Goal: Task Accomplishment & Management: Use online tool/utility

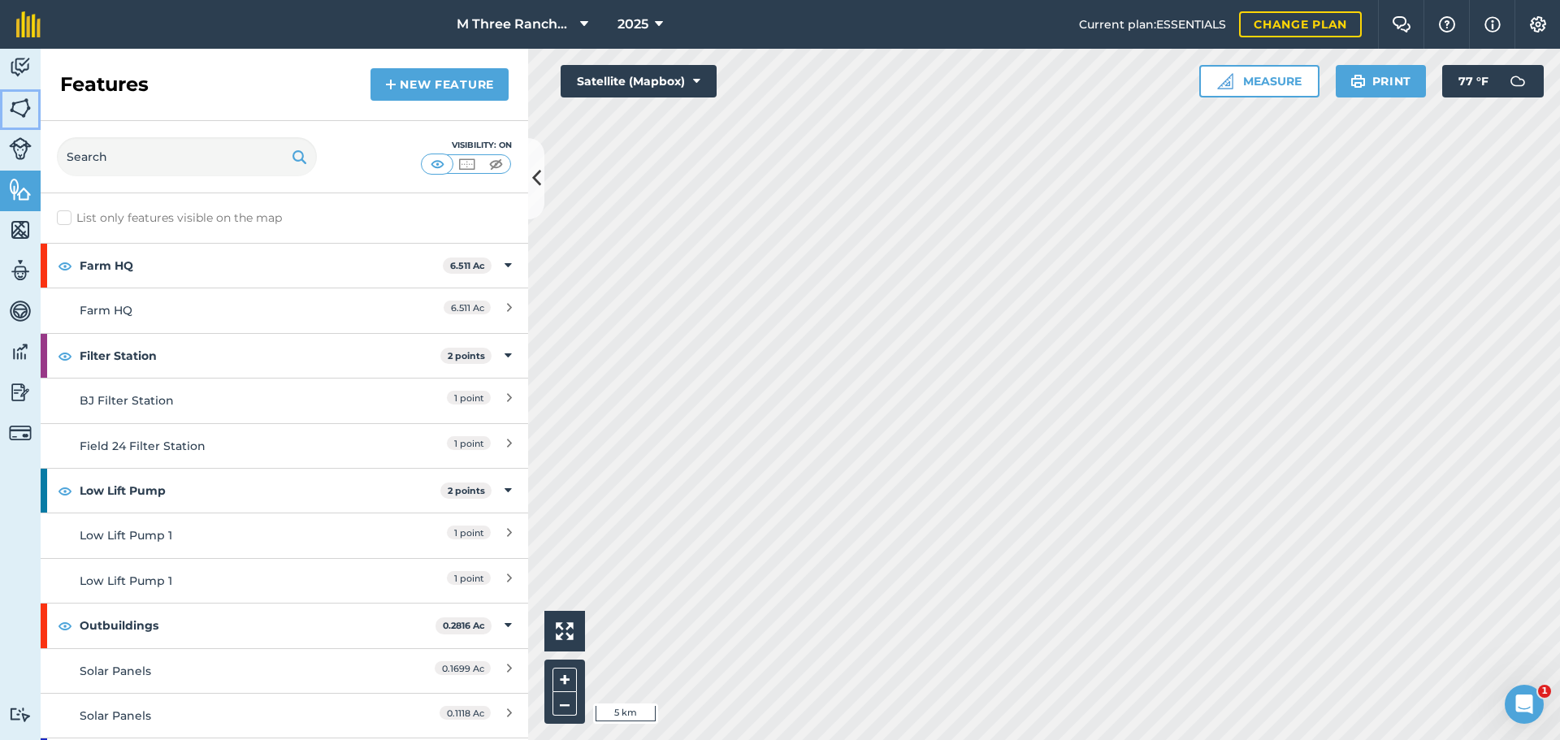
click at [28, 110] on img at bounding box center [20, 108] width 23 height 24
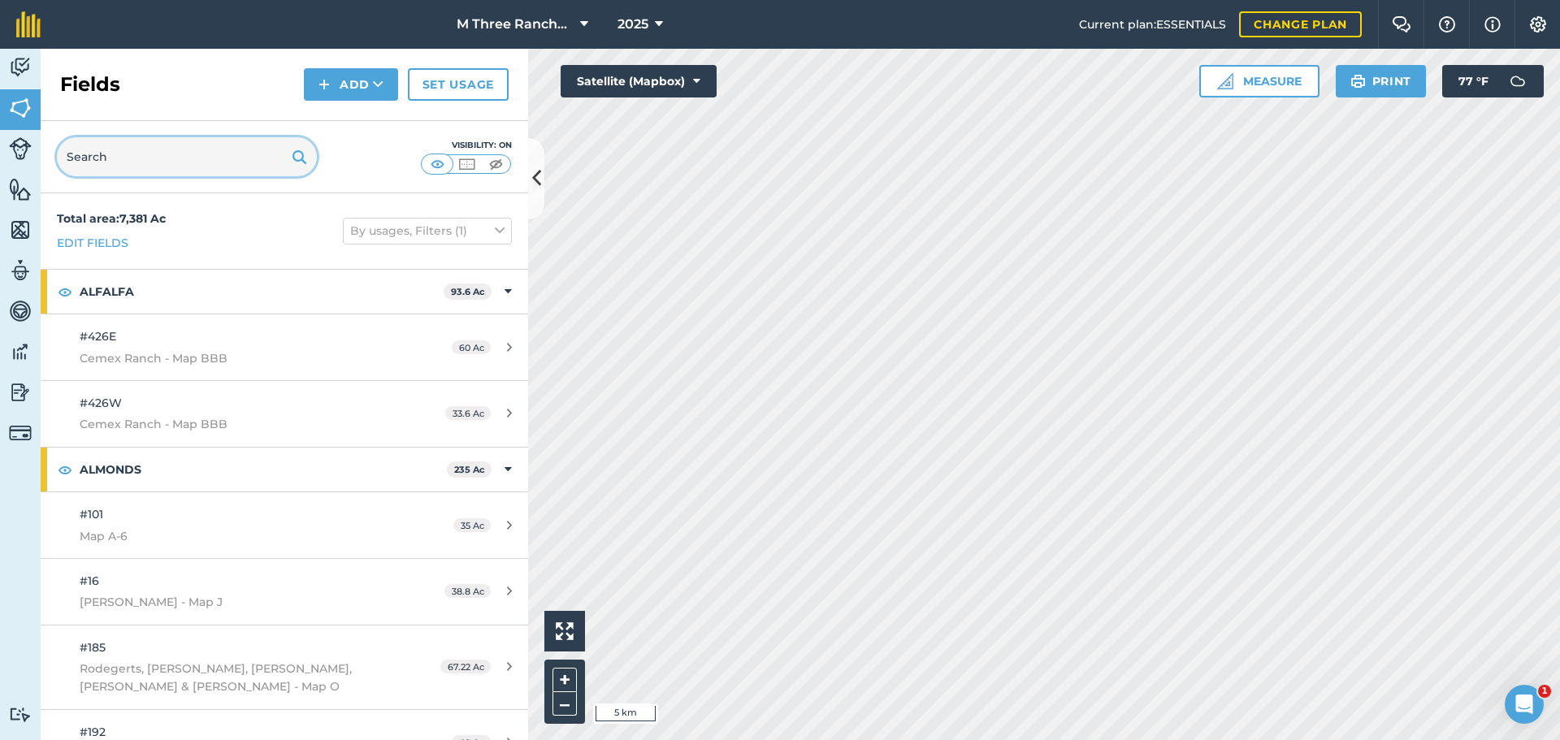
click at [139, 164] on input "text" at bounding box center [187, 156] width 260 height 39
click at [535, 171] on icon at bounding box center [536, 178] width 9 height 28
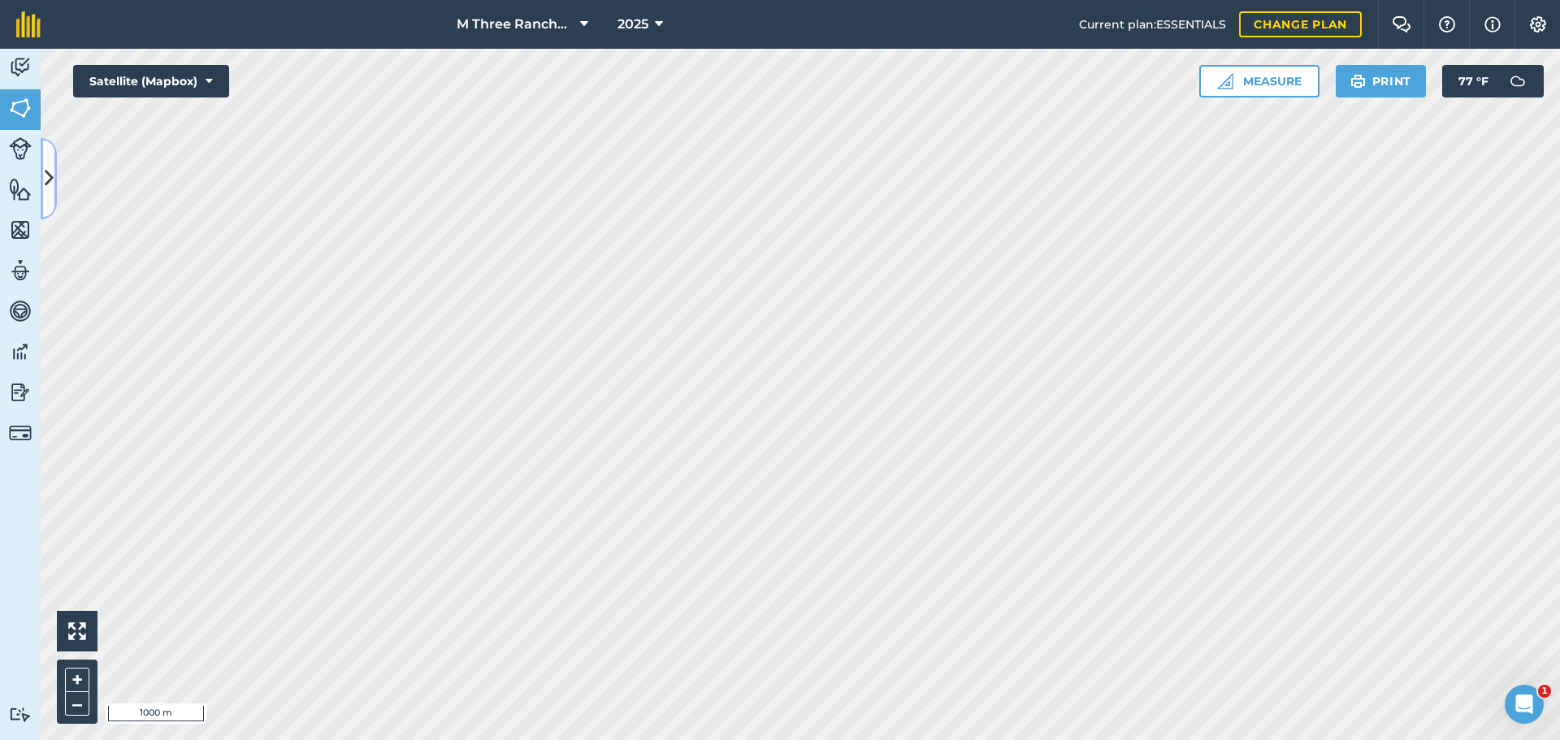
click at [46, 192] on icon at bounding box center [49, 178] width 9 height 28
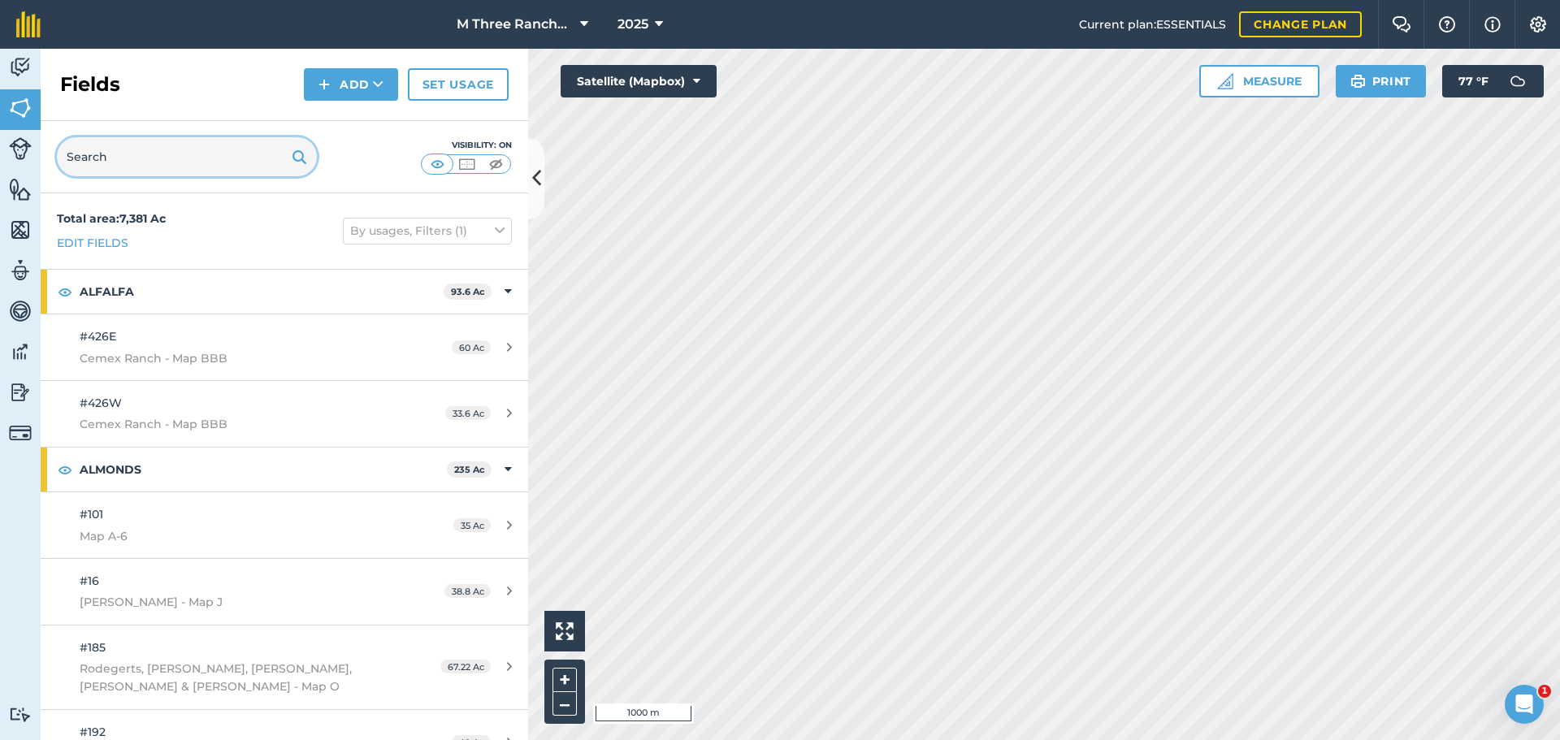
click at [149, 157] on input "text" at bounding box center [187, 156] width 260 height 39
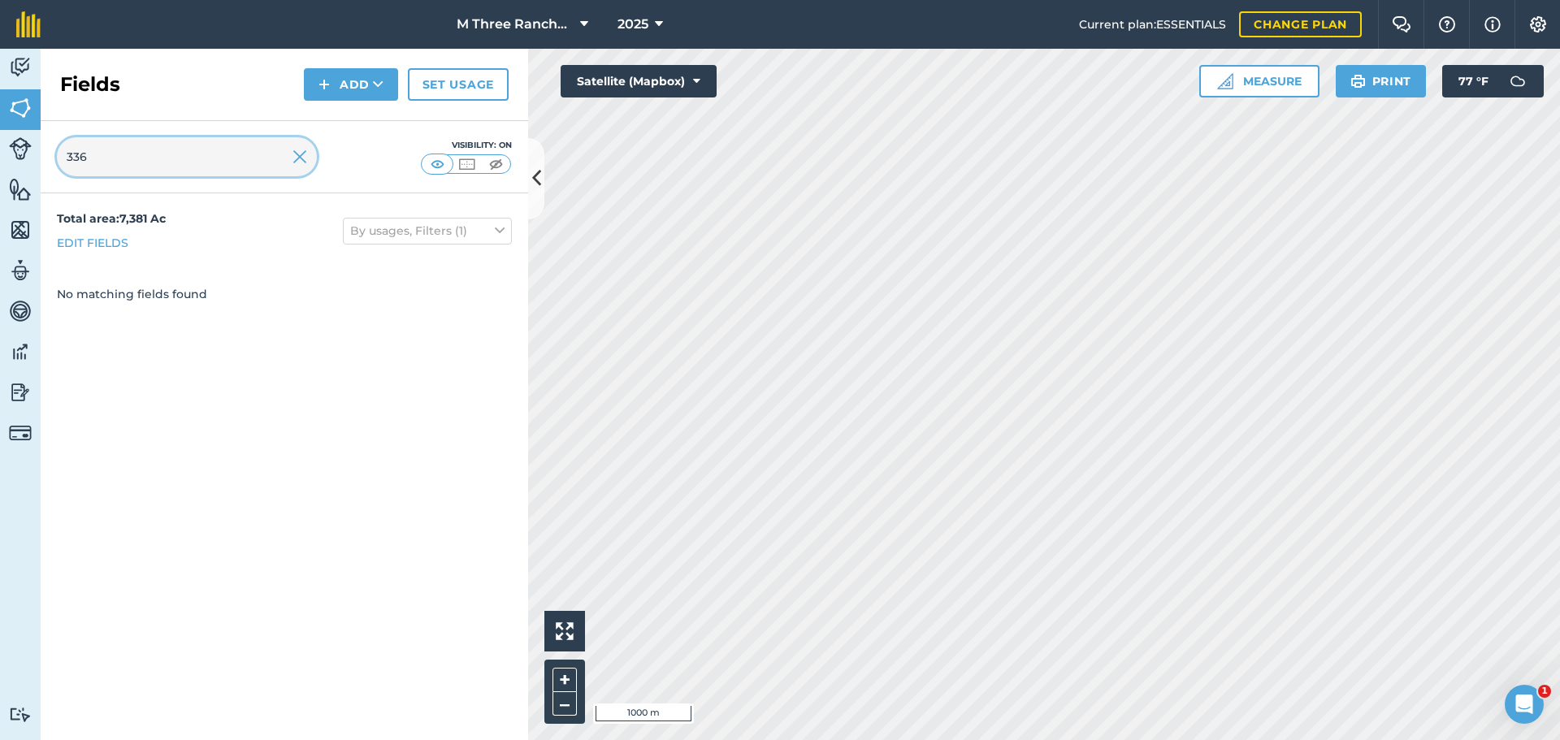
type input "336"
click at [301, 157] on img at bounding box center [299, 156] width 15 height 19
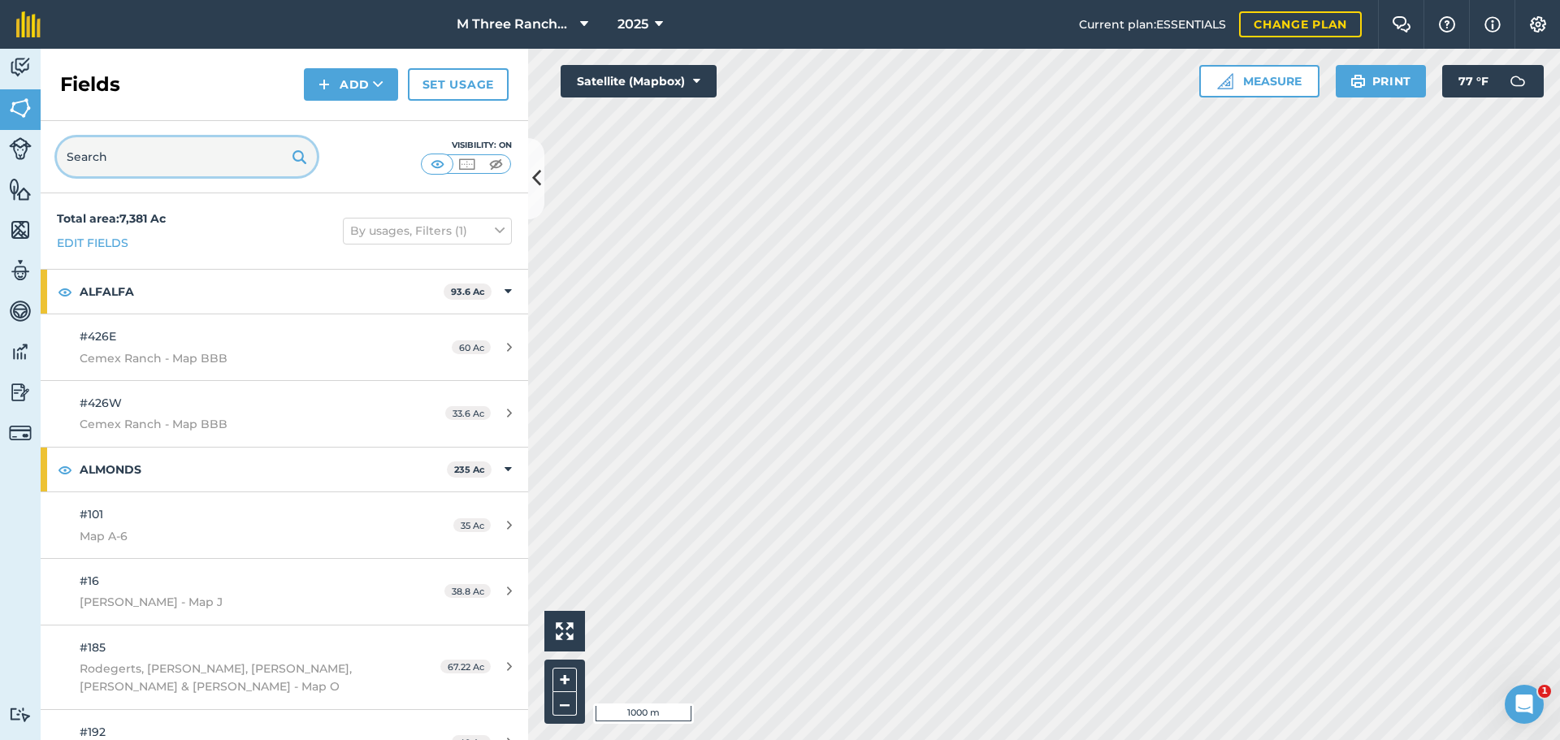
click at [255, 153] on input "text" at bounding box center [187, 156] width 260 height 39
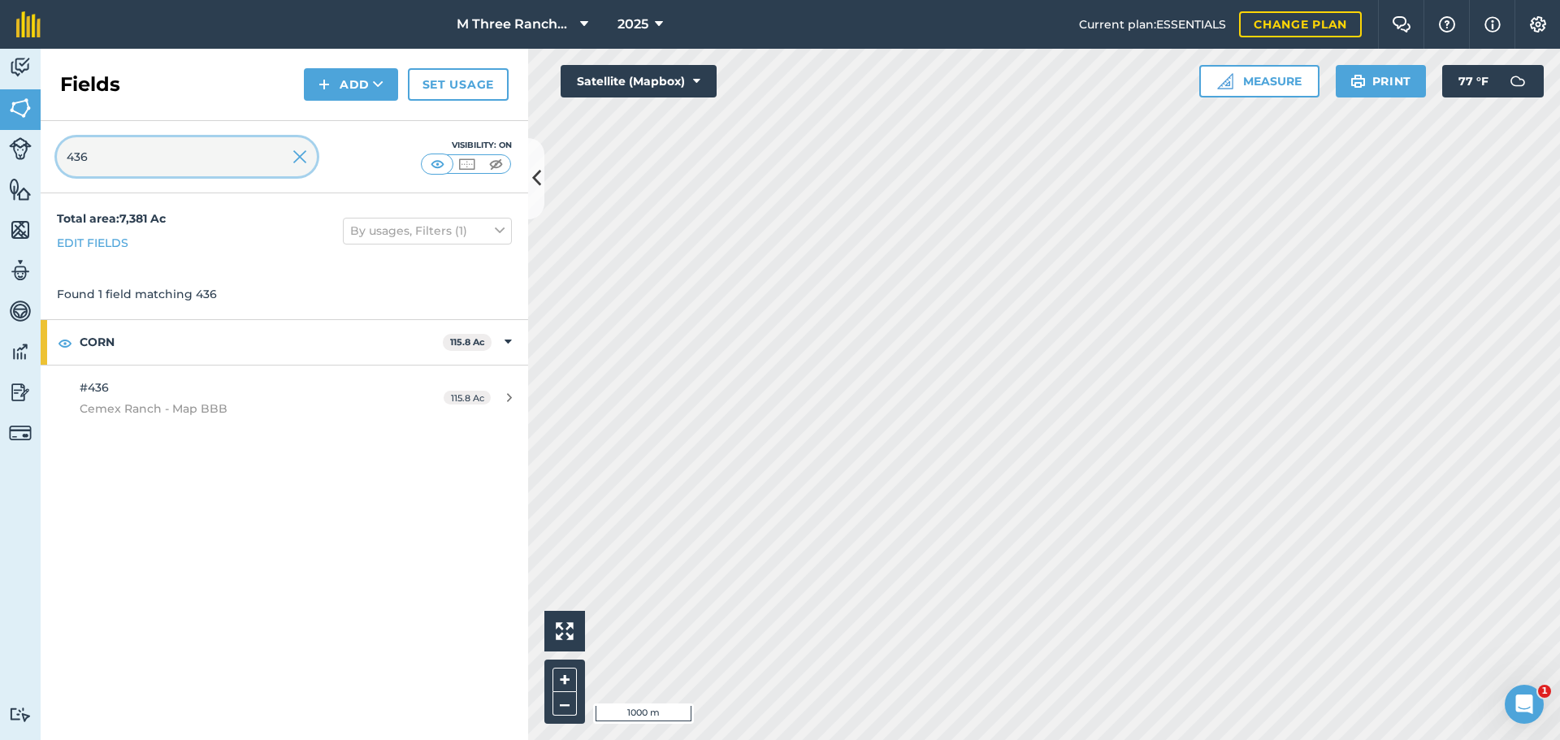
type input "436"
click at [536, 186] on icon at bounding box center [536, 178] width 9 height 28
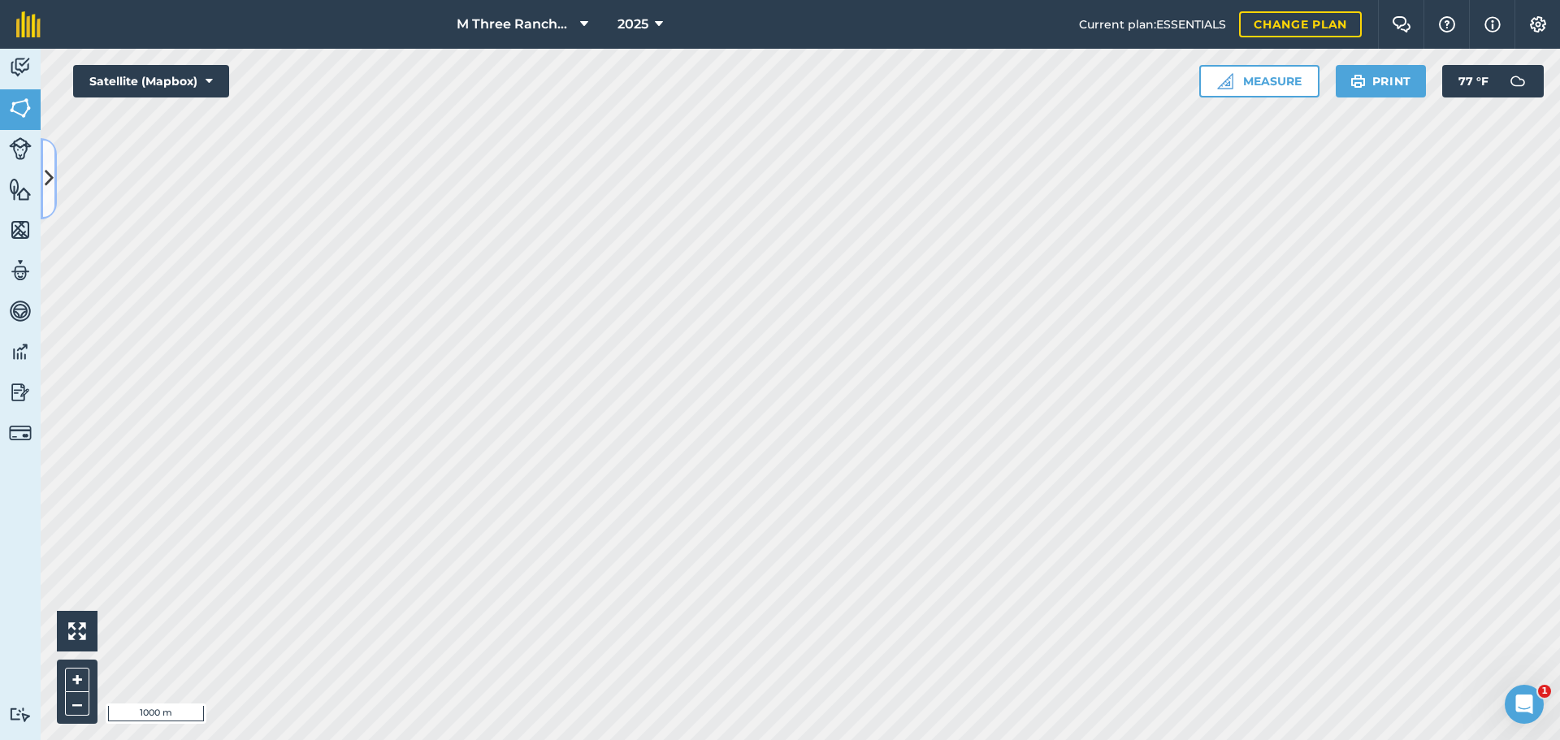
click at [47, 190] on icon at bounding box center [49, 178] width 9 height 28
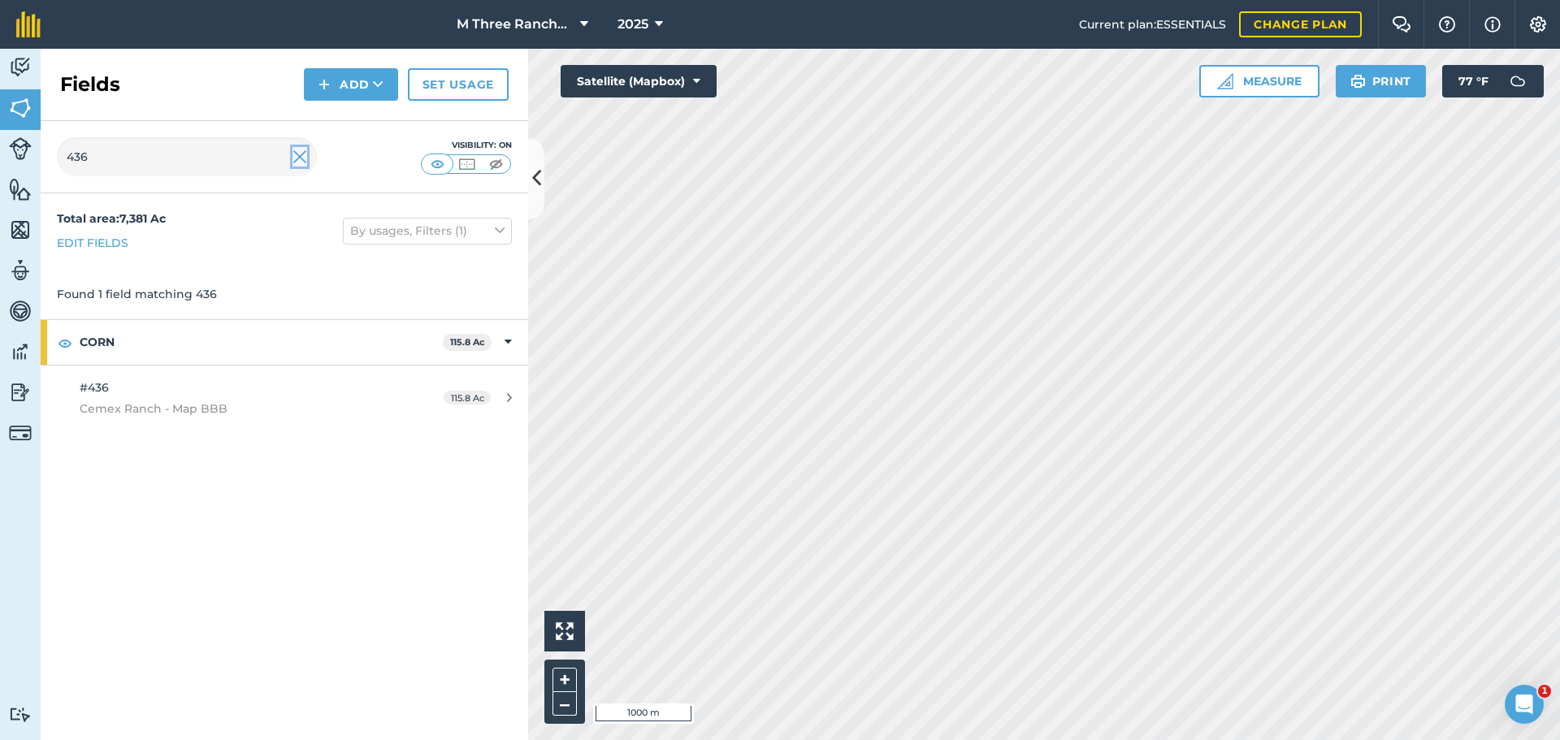
click at [300, 154] on img at bounding box center [299, 156] width 15 height 19
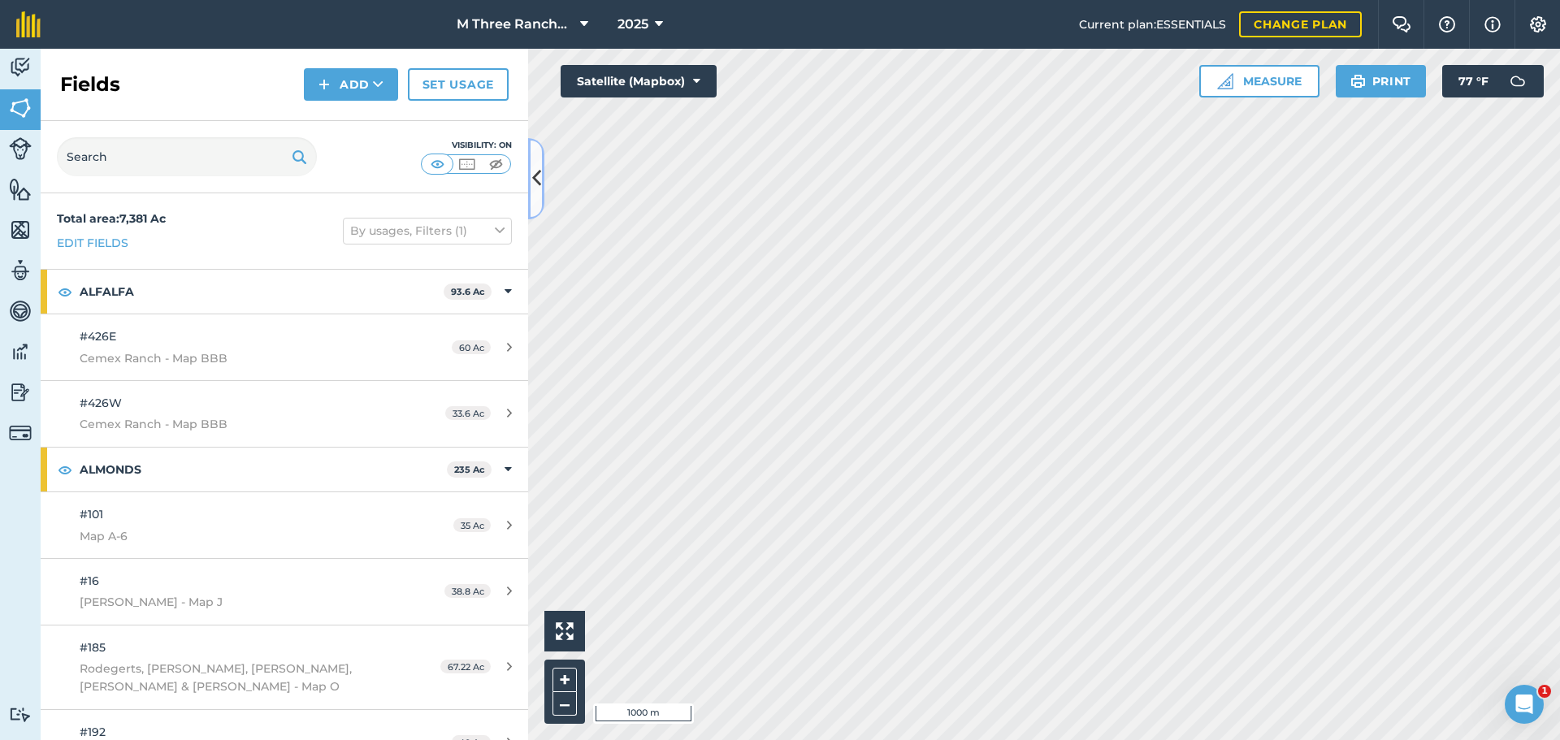
click at [532, 192] on icon at bounding box center [536, 178] width 9 height 28
